Goal: Task Accomplishment & Management: Use online tool/utility

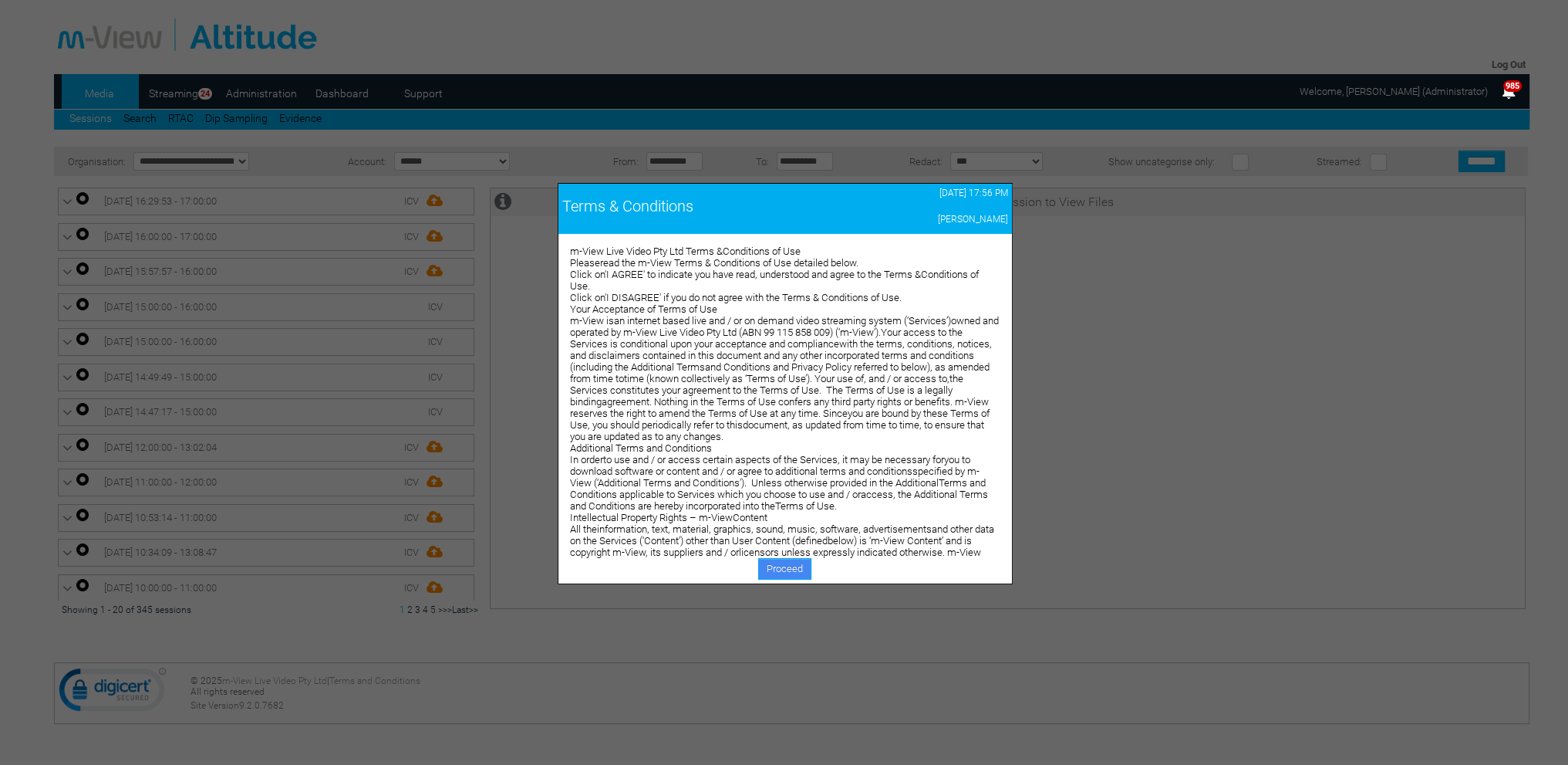
click at [786, 562] on link "Proceed" at bounding box center [785, 569] width 53 height 22
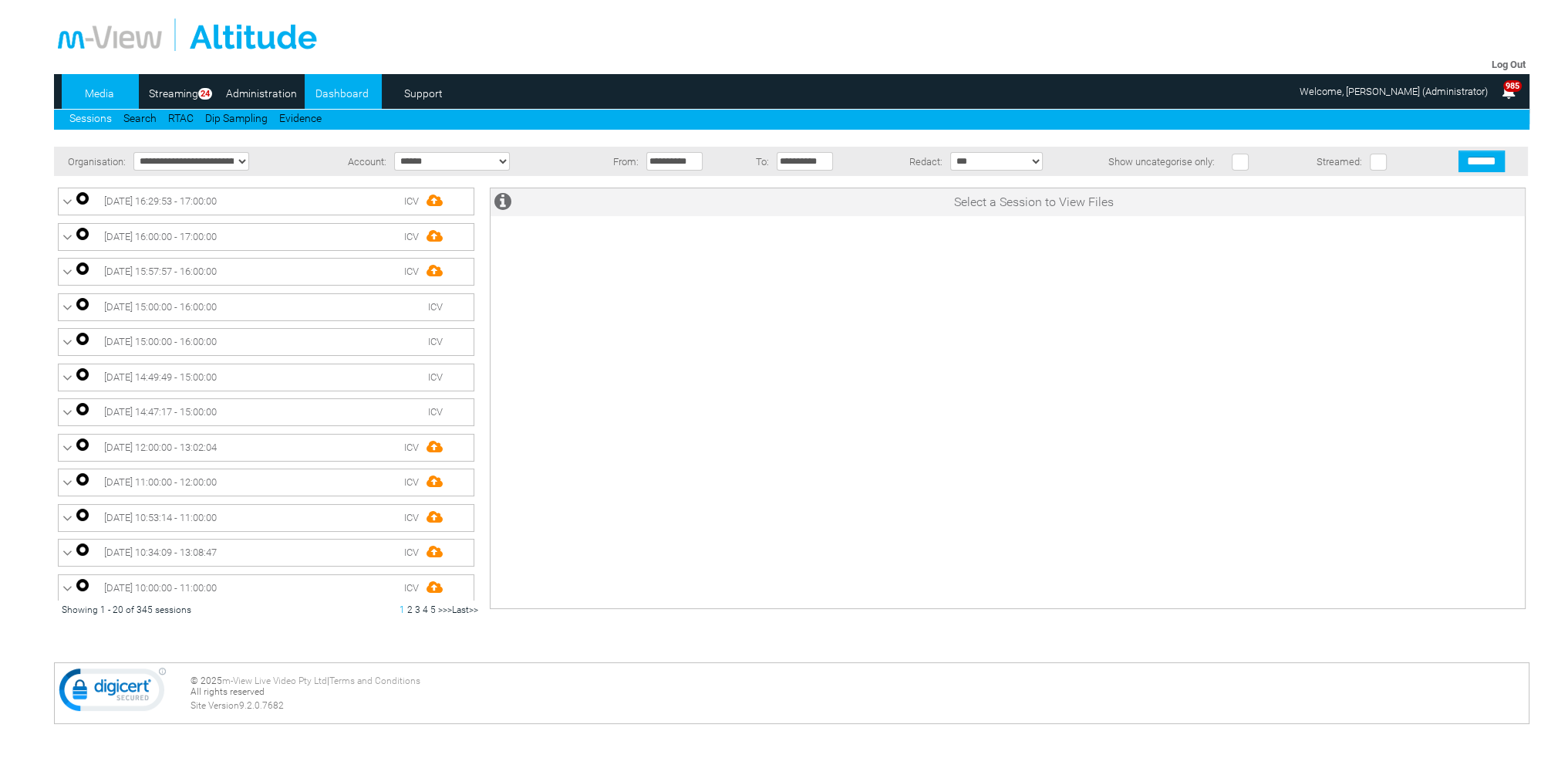
click at [346, 99] on link "Dashboard" at bounding box center [342, 93] width 75 height 23
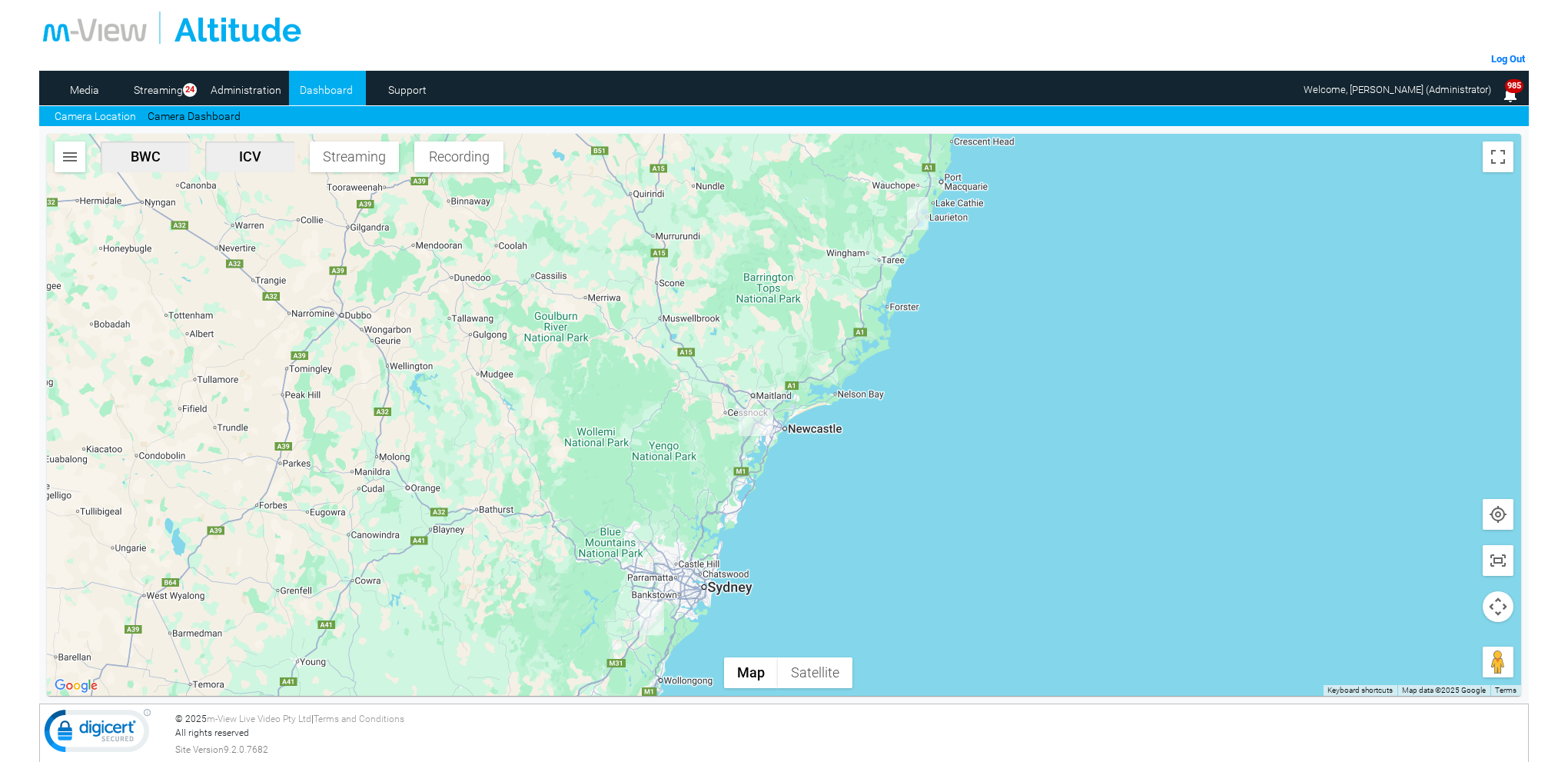
click at [227, 116] on link "Camera Dashboard" at bounding box center [194, 116] width 93 height 16
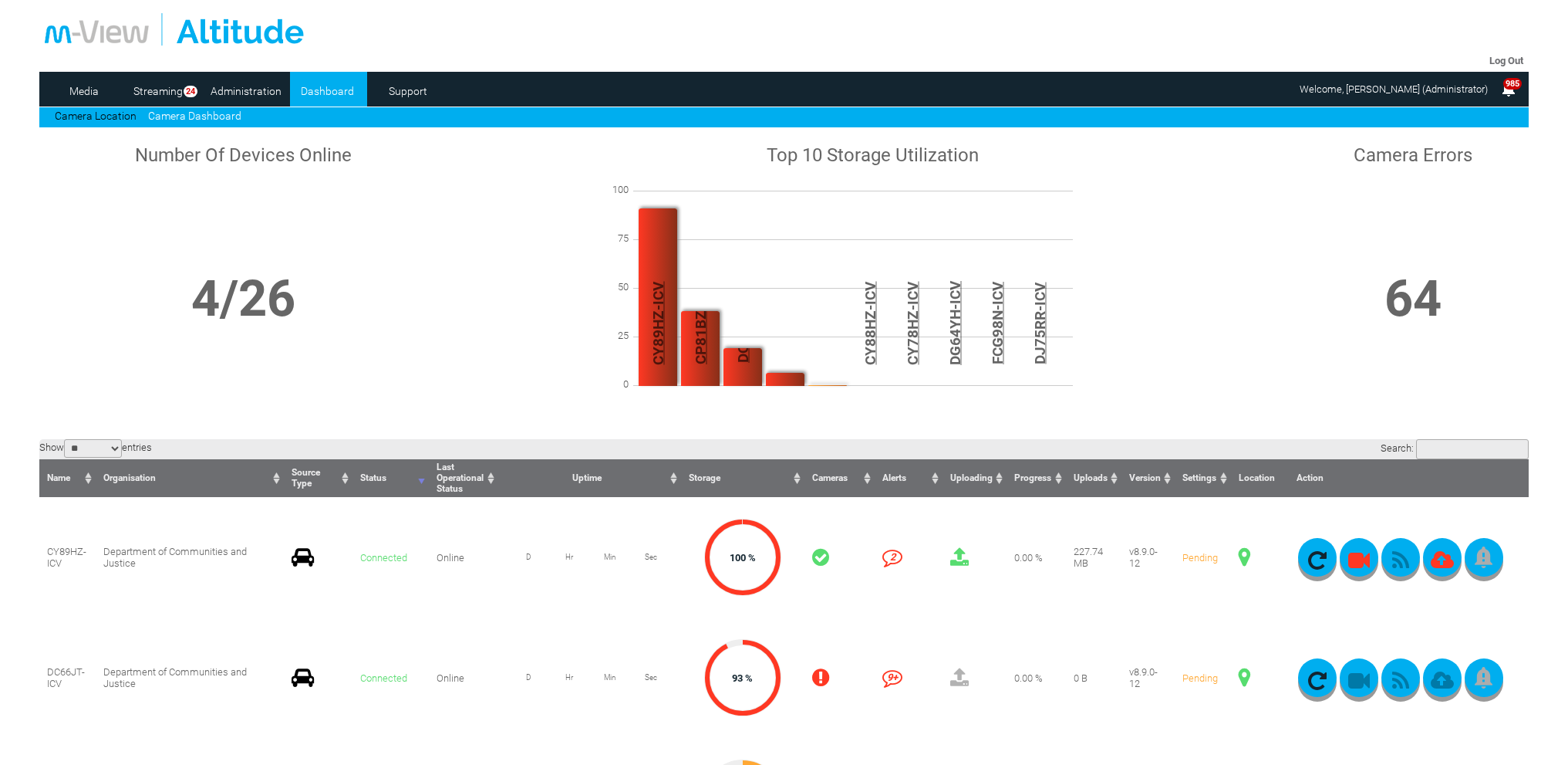
scroll to position [308, 0]
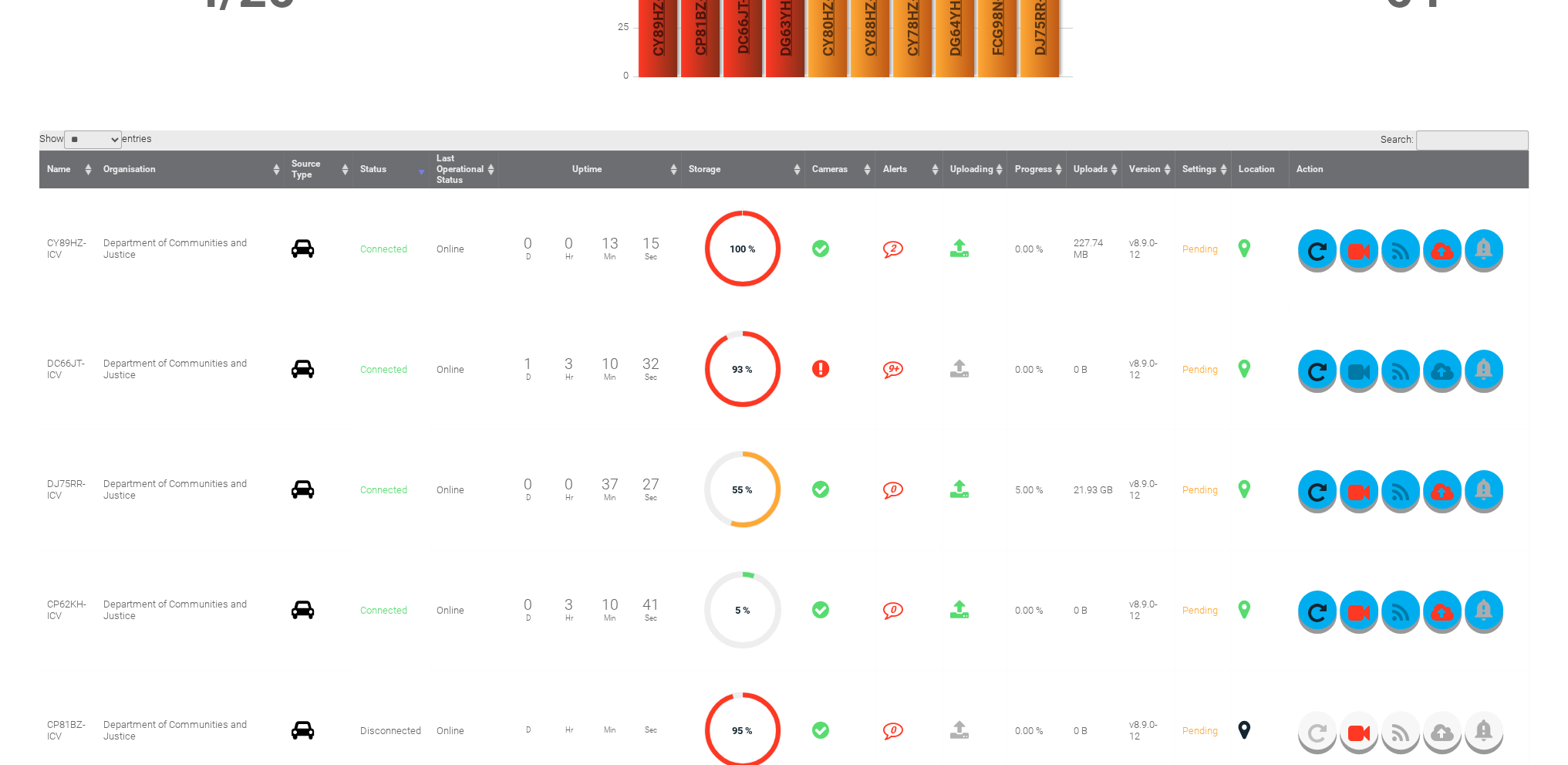
click at [1240, 489] on span at bounding box center [1244, 489] width 12 height 20
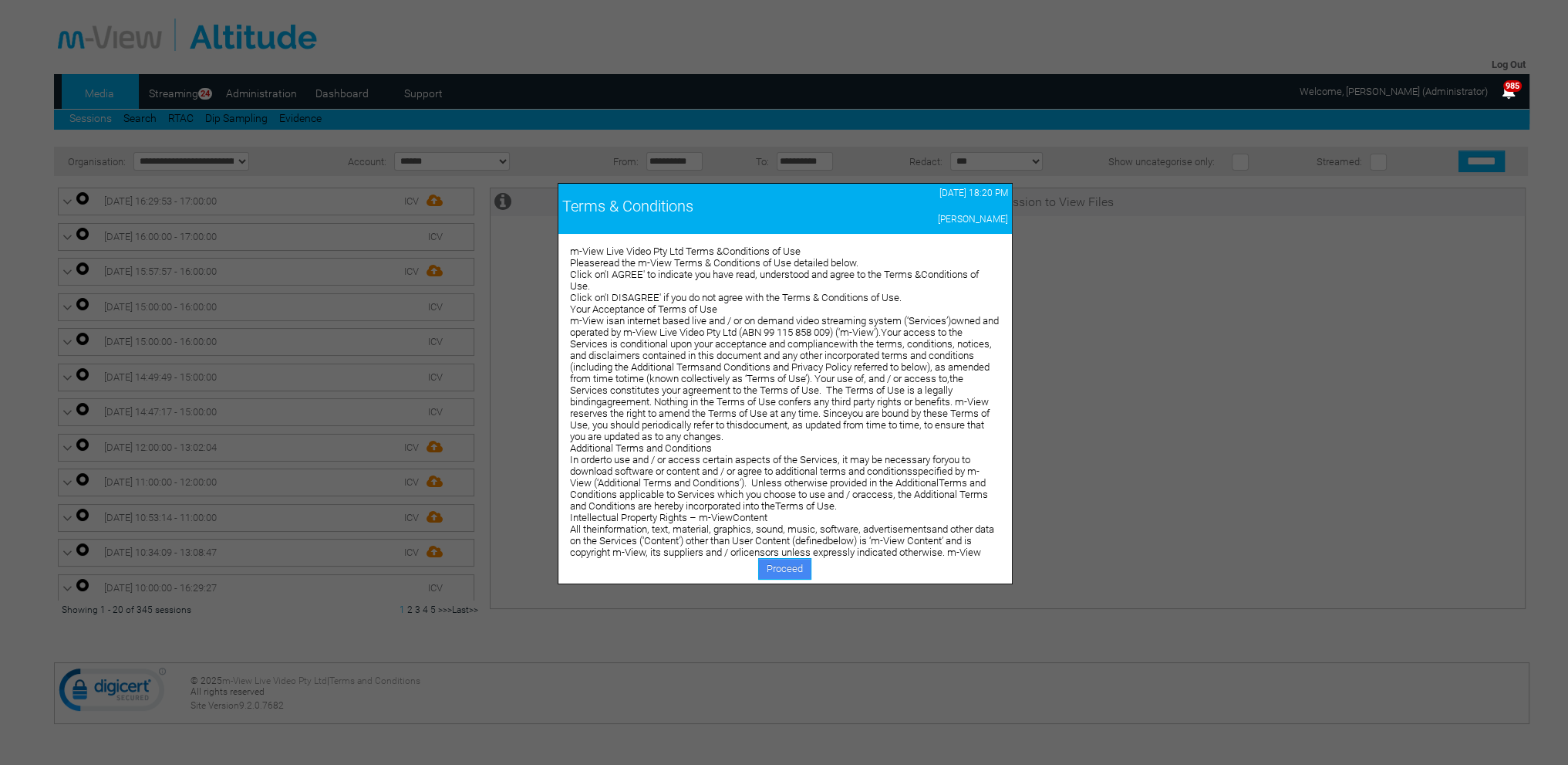
click at [776, 569] on link "Proceed" at bounding box center [785, 569] width 53 height 22
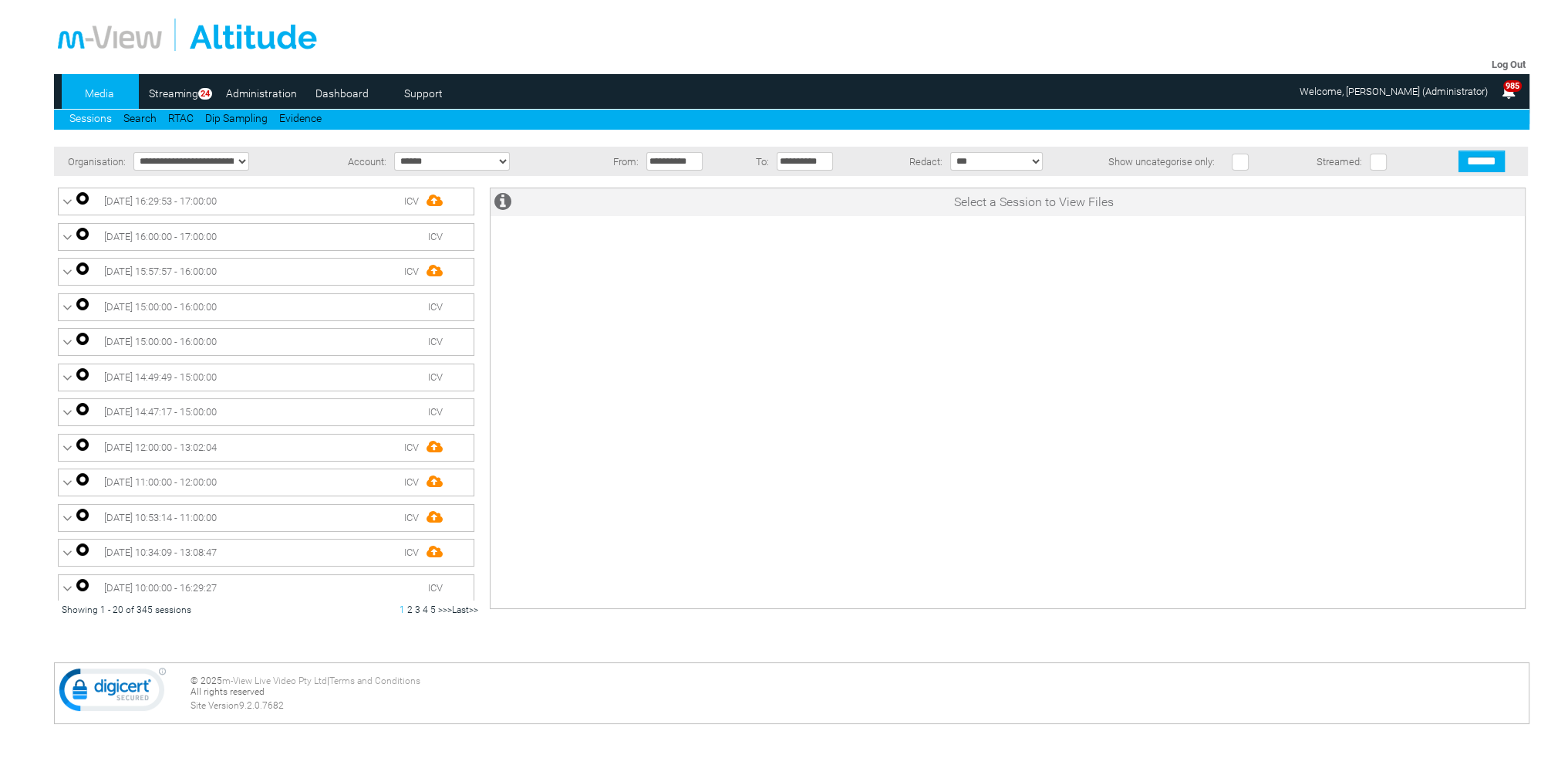
click at [334, 91] on link "Dashboard" at bounding box center [342, 93] width 75 height 23
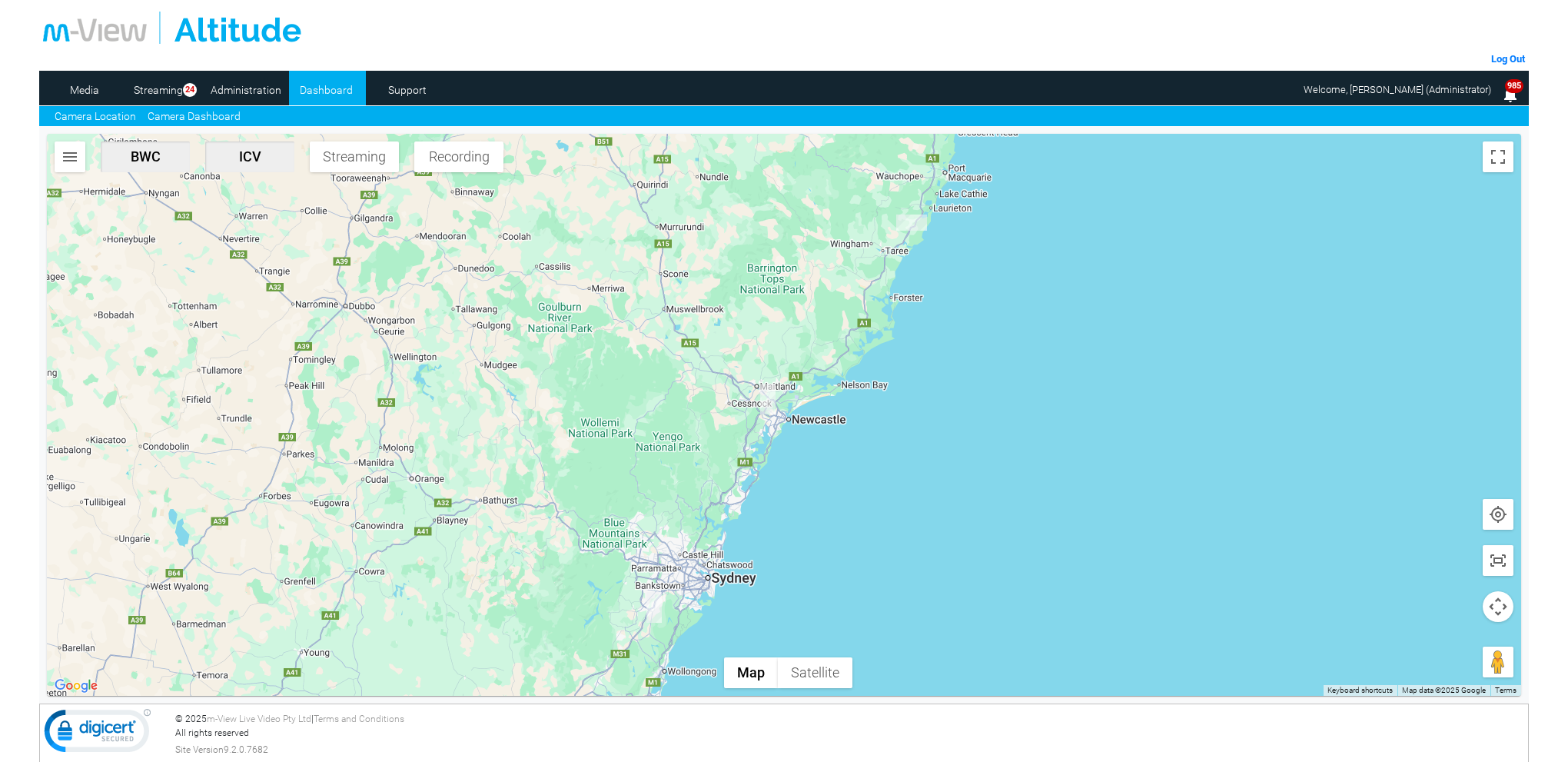
click at [224, 116] on link "Camera Dashboard" at bounding box center [194, 116] width 93 height 16
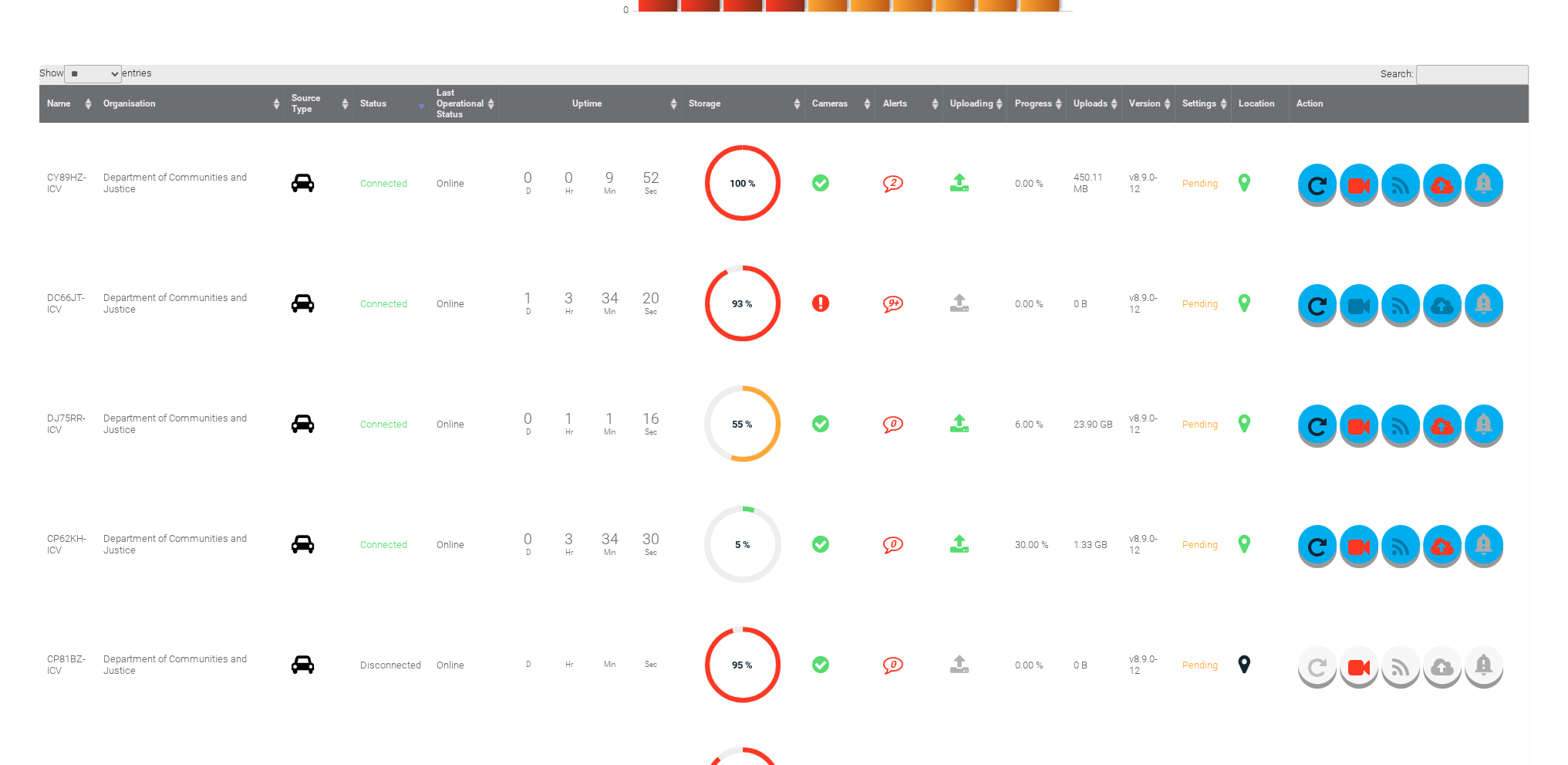
scroll to position [463, 0]
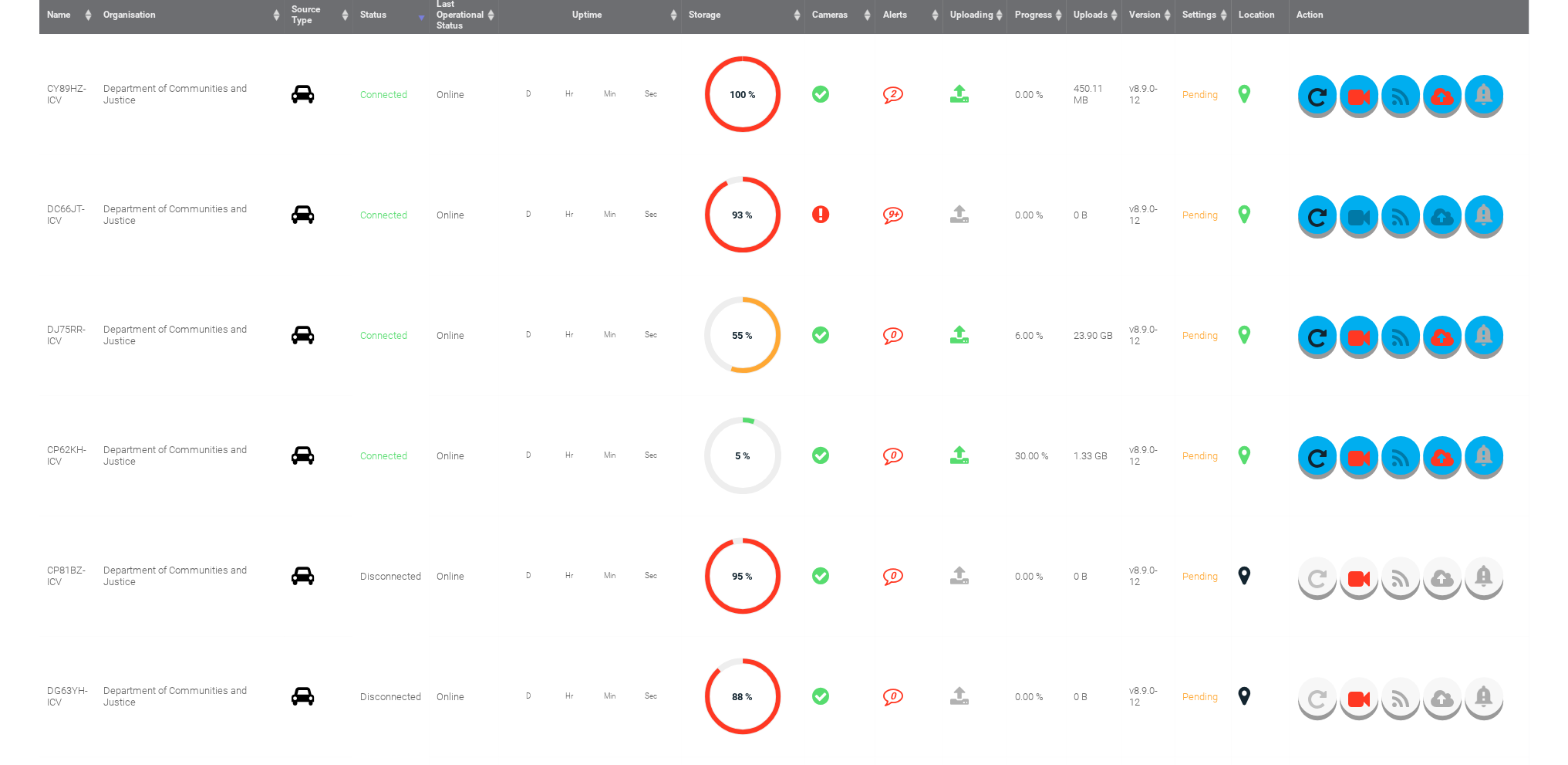
click at [1399, 341] on icon "button" at bounding box center [1401, 338] width 39 height 22
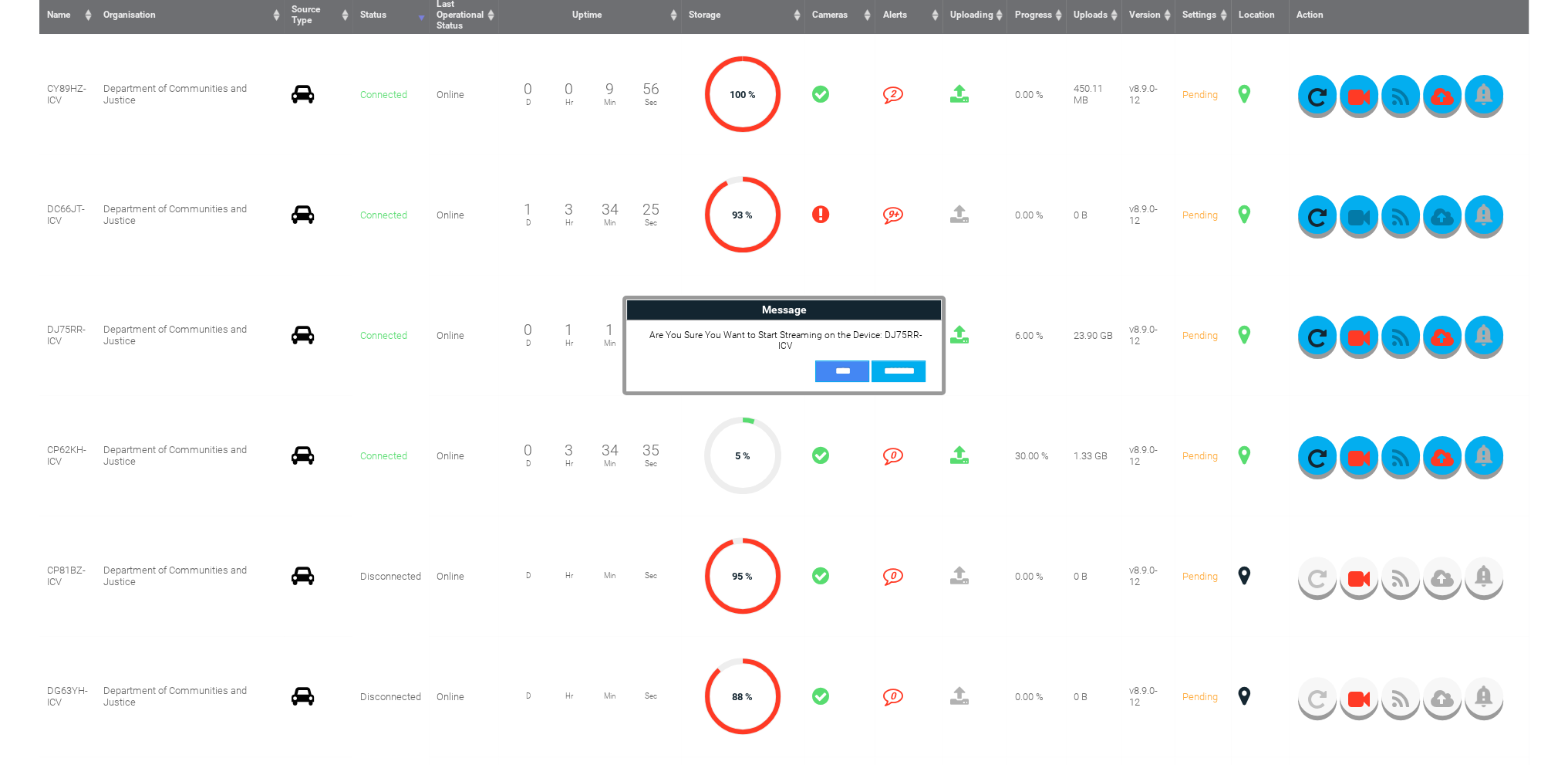
click at [846, 361] on input "**" at bounding box center [842, 372] width 54 height 22
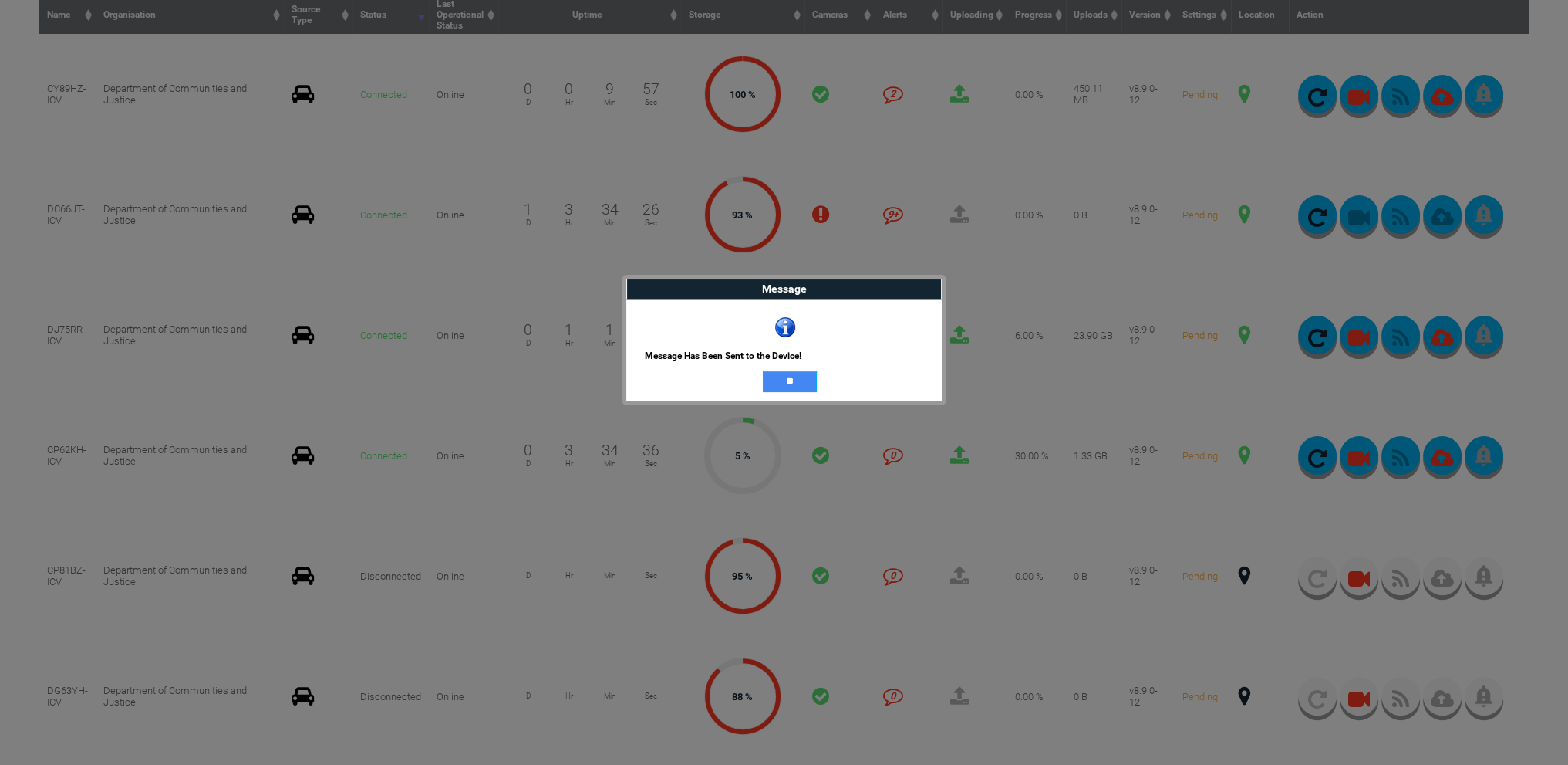
click at [811, 377] on input "**" at bounding box center [789, 382] width 54 height 22
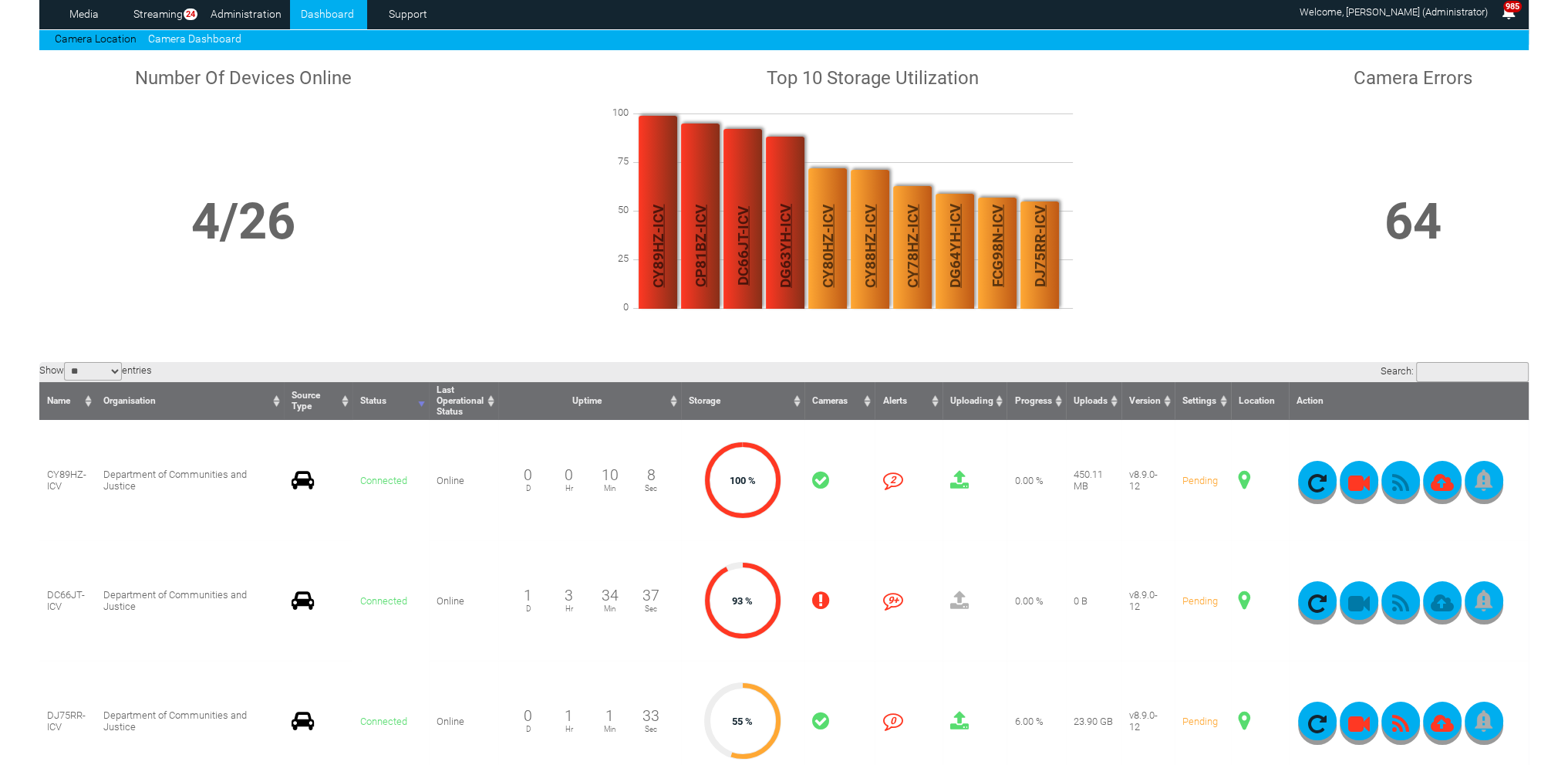
scroll to position [0, 0]
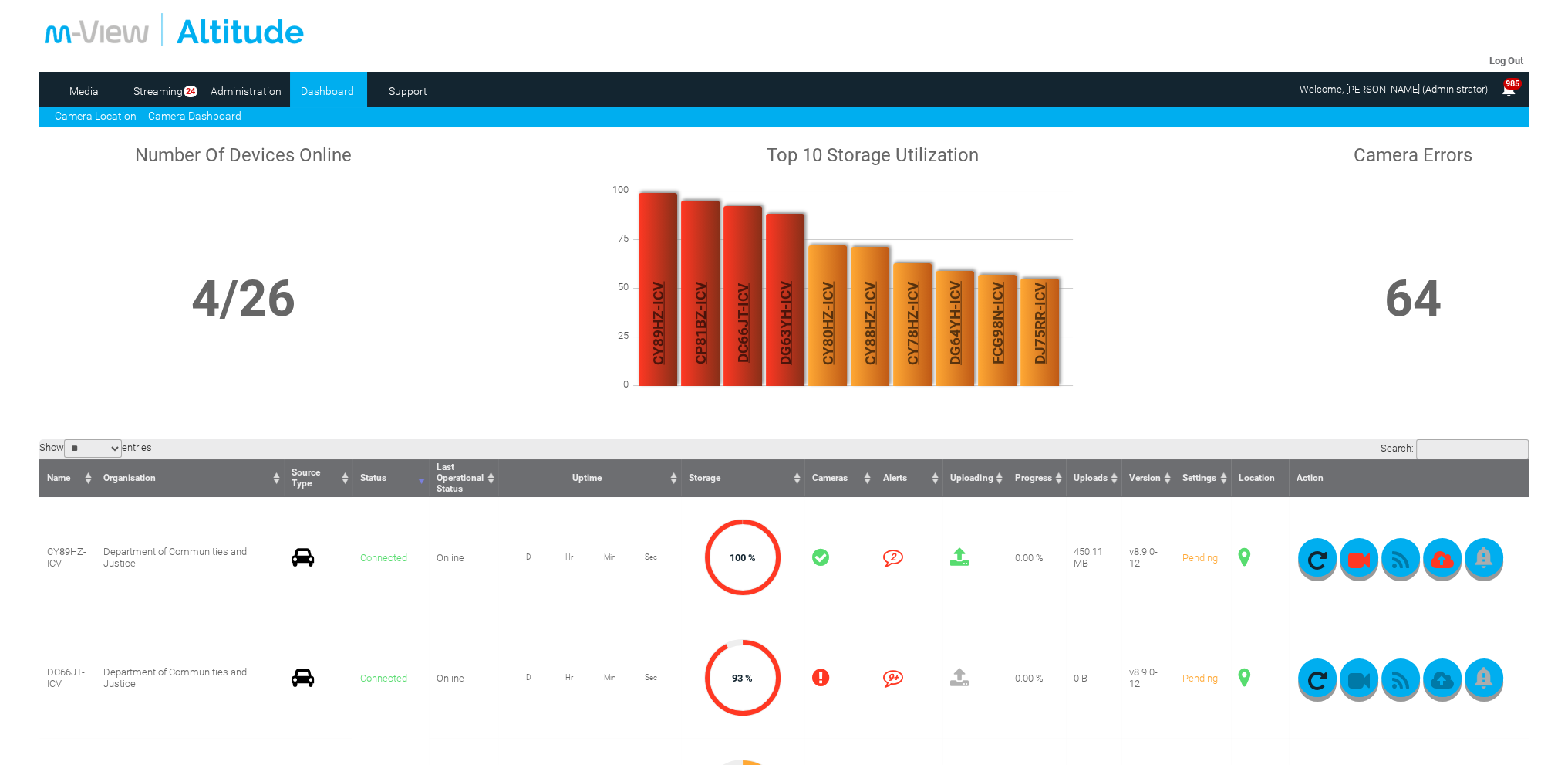
click at [116, 111] on link "Camera Location" at bounding box center [95, 116] width 82 height 12
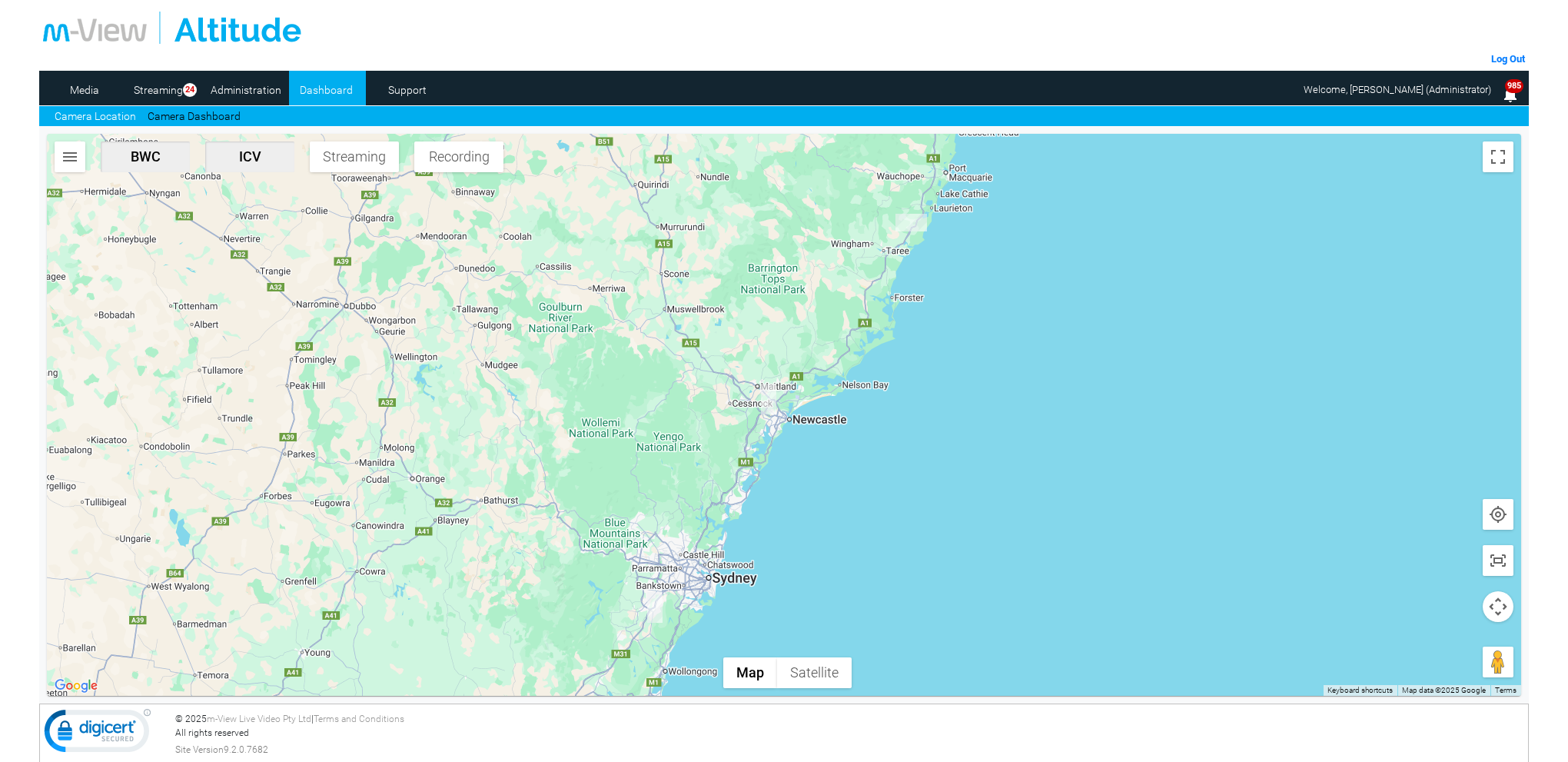
click at [658, 612] on img "DJ75RR-ICV" at bounding box center [655, 608] width 16 height 31
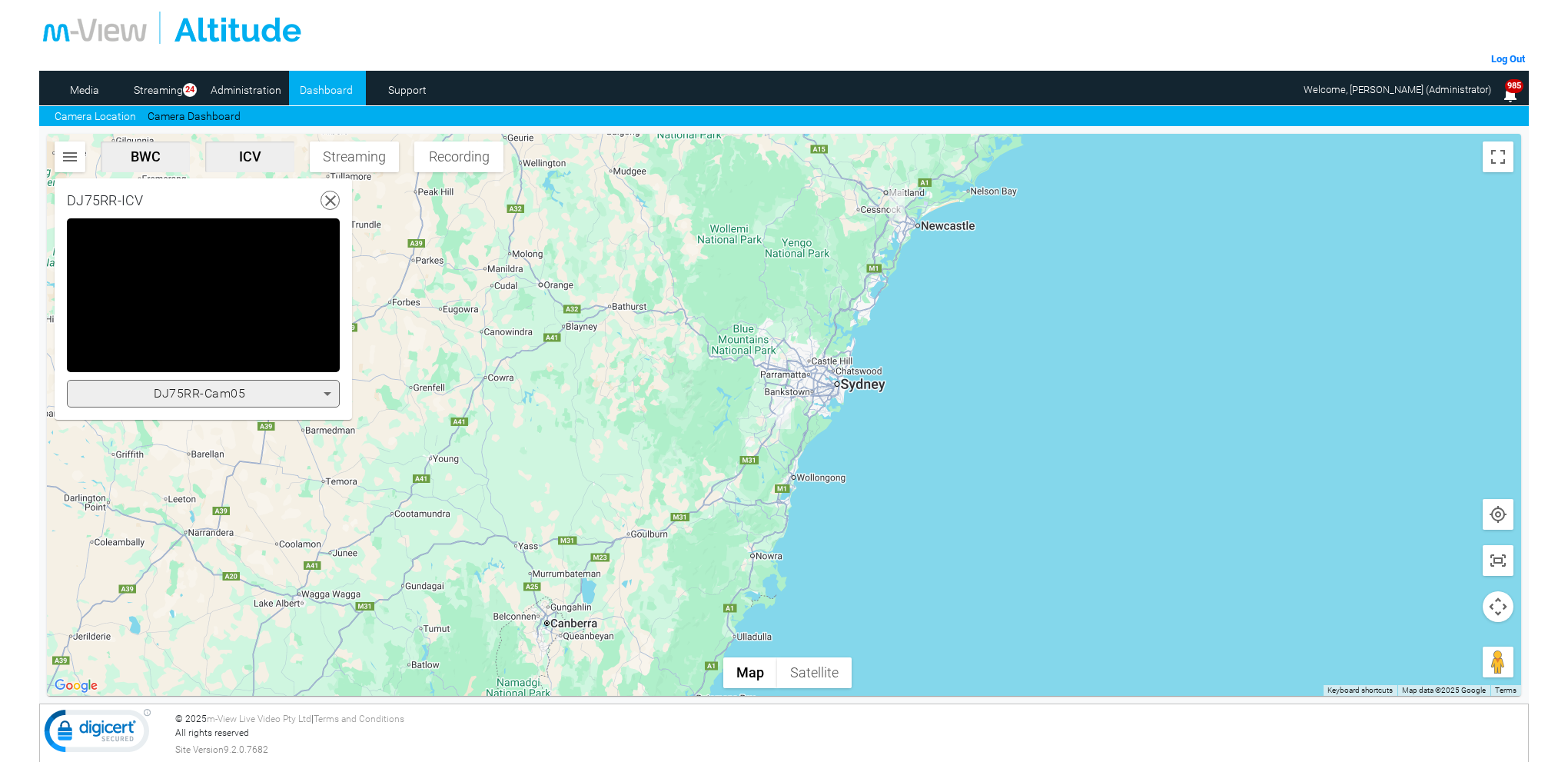
click at [325, 395] on icon at bounding box center [327, 393] width 19 height 19
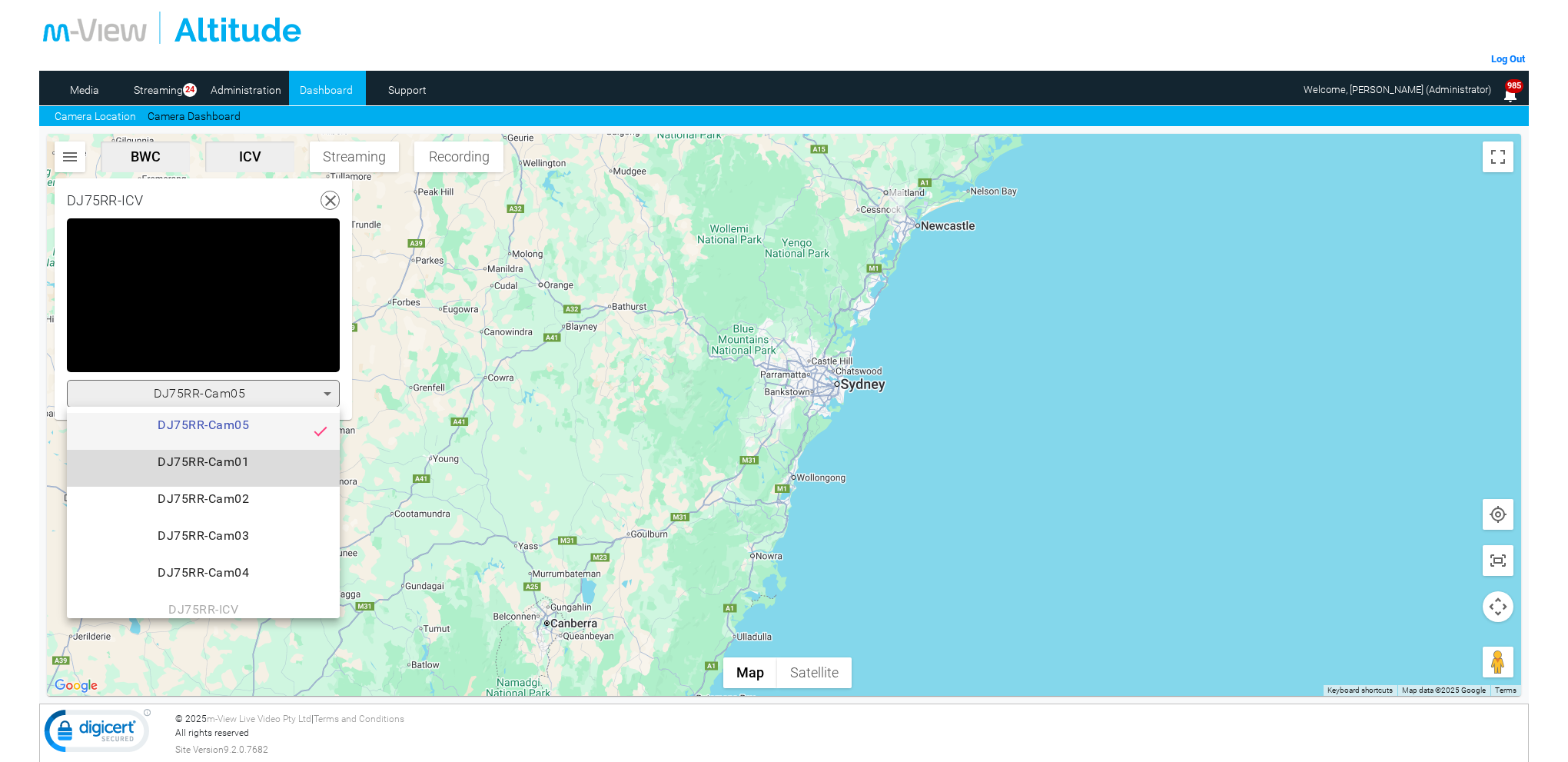
click at [234, 459] on span "DJ75RR-Cam01" at bounding box center [203, 469] width 248 height 31
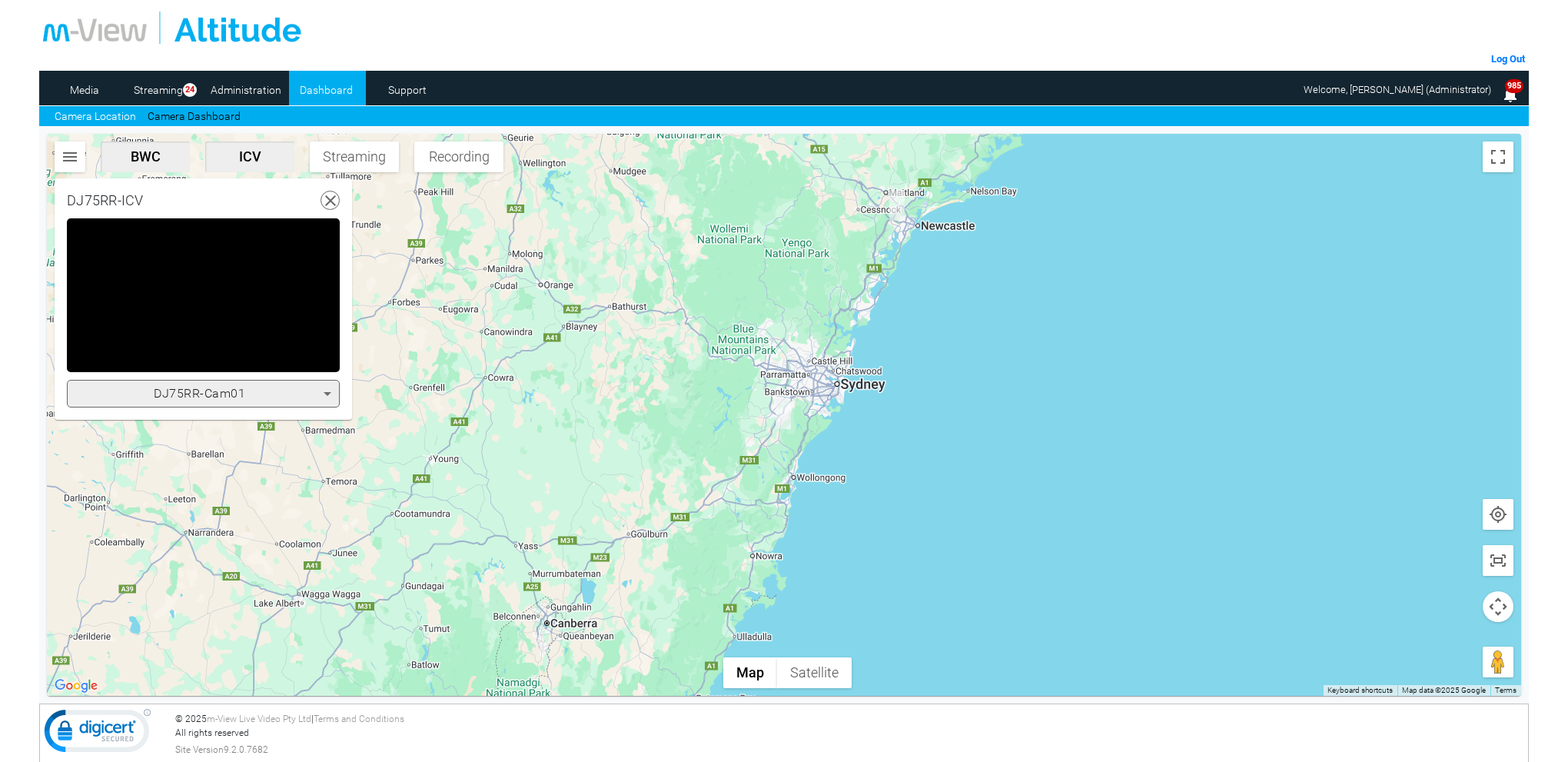
click at [329, 197] on icon at bounding box center [331, 201] width 19 height 19
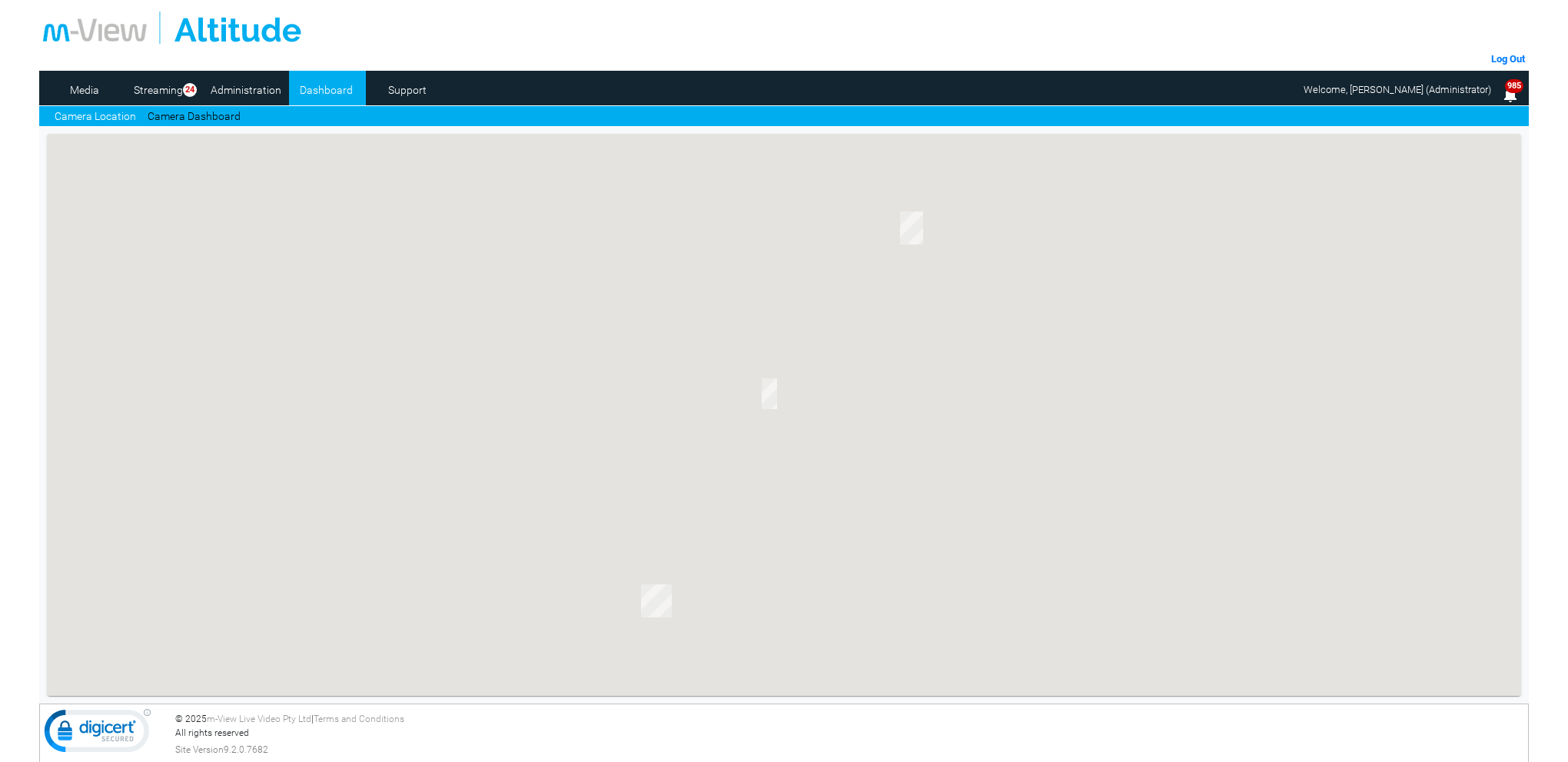
click at [223, 113] on link "Camera Dashboard" at bounding box center [194, 116] width 93 height 16
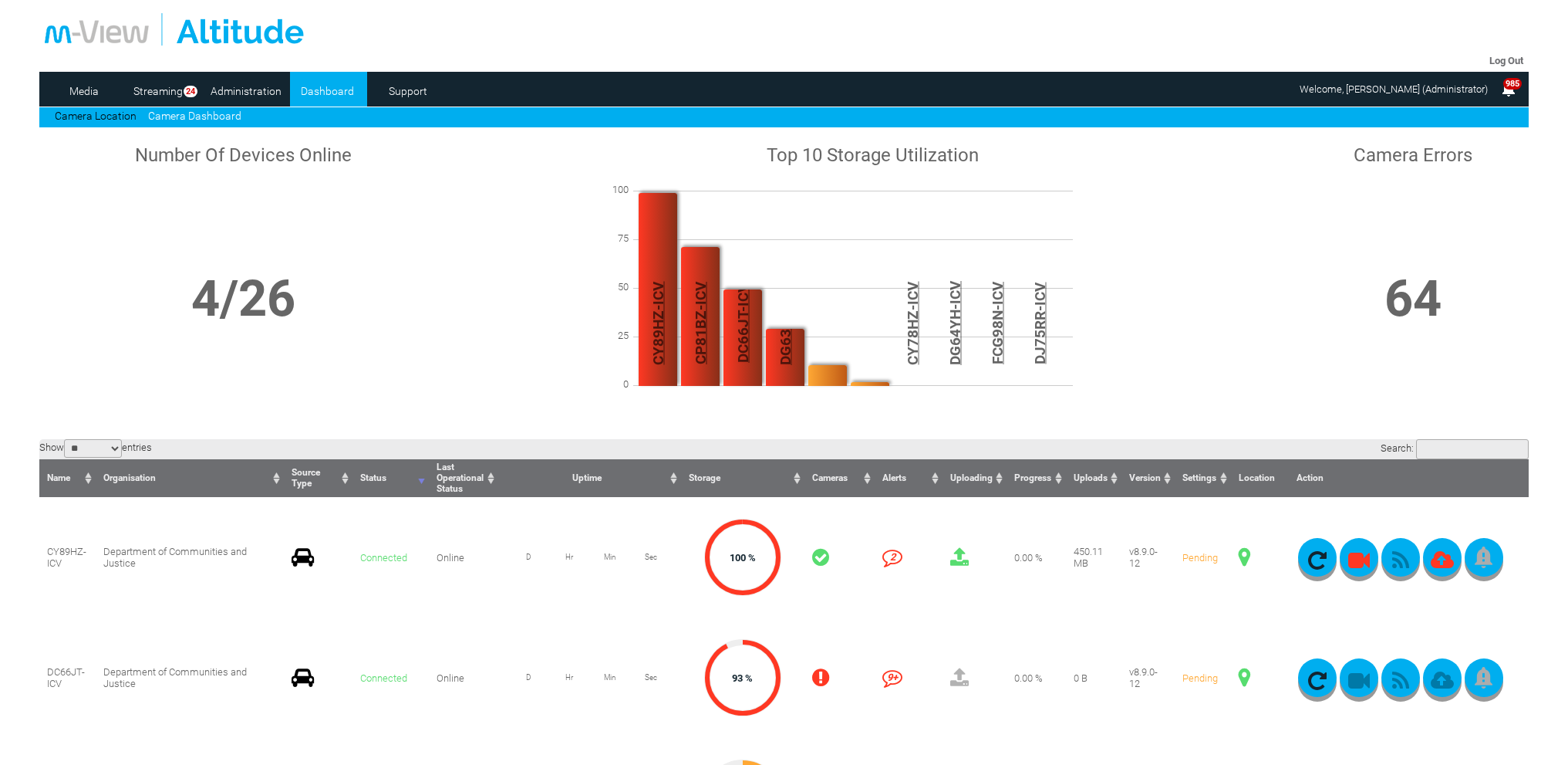
scroll to position [231, 0]
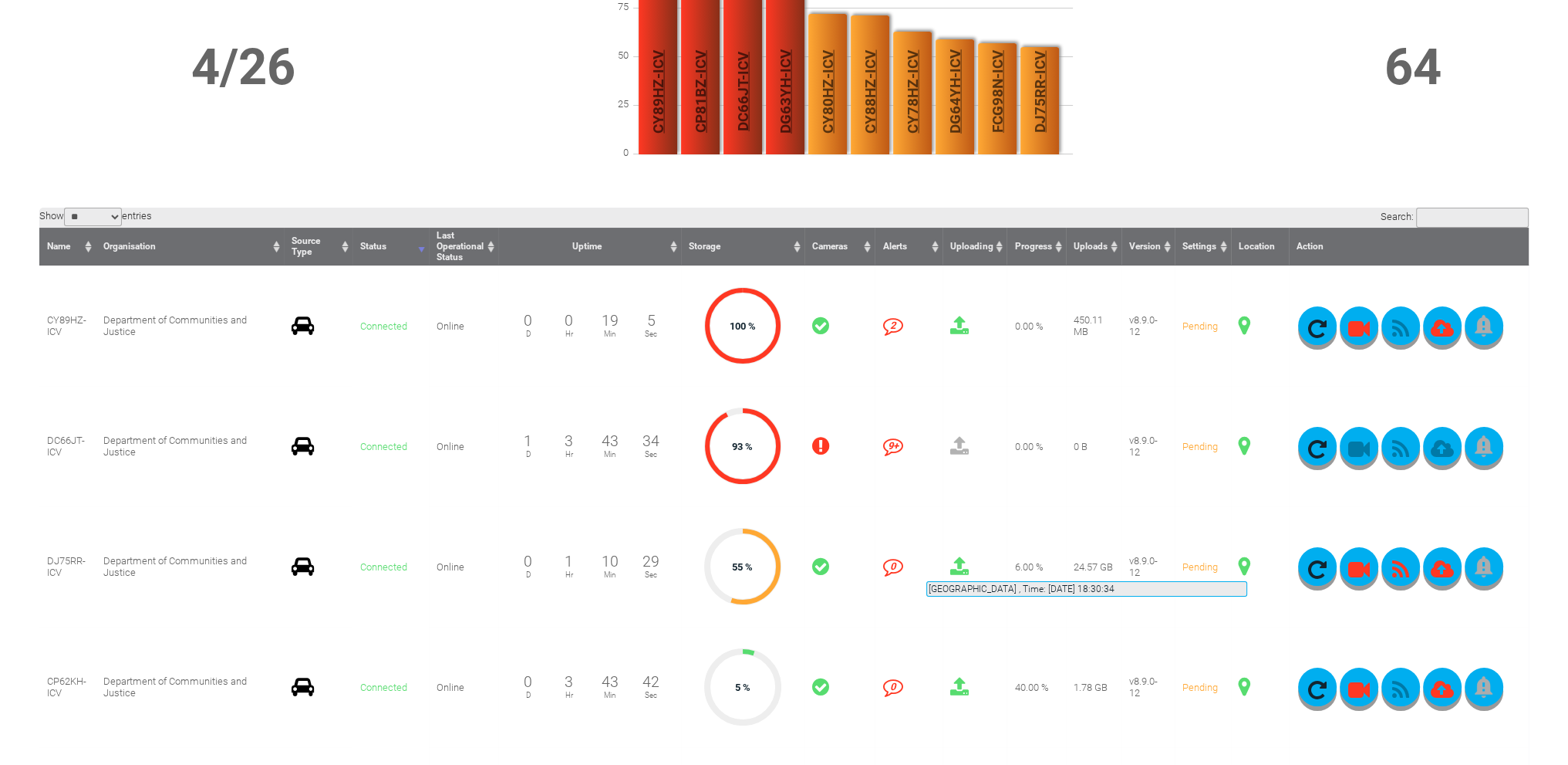
click at [1247, 562] on span at bounding box center [1244, 566] width 12 height 20
